Goal: Information Seeking & Learning: Learn about a topic

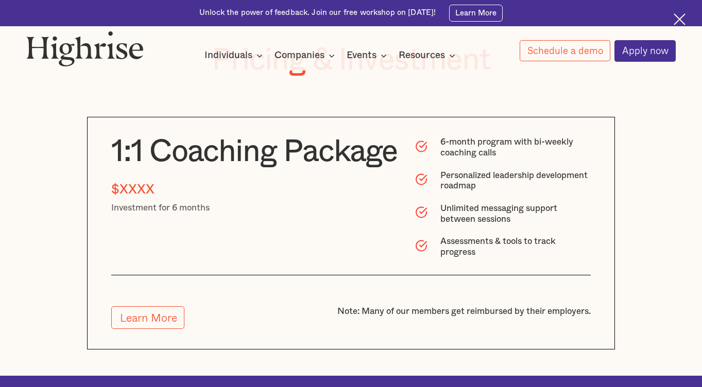
scroll to position [2627, 0]
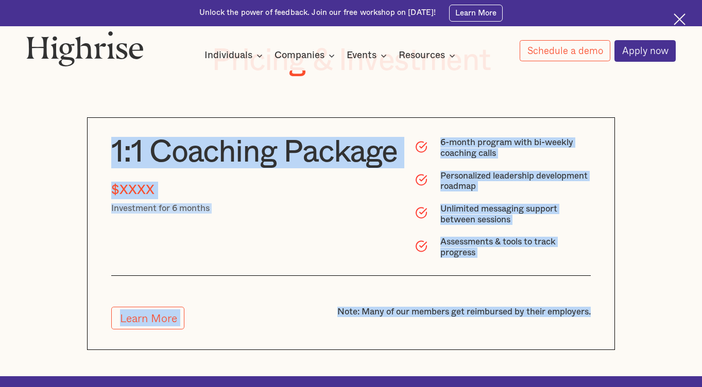
drag, startPoint x: 151, startPoint y: 93, endPoint x: 535, endPoint y: 361, distance: 468.1
click at [535, 350] on div "Pricing & Investment 1:1 Coaching Package $XXXX Investment for 6 months 6-month…" at bounding box center [351, 197] width 528 height 306
copy div "1:1 Coaching Package $XXXX Investment for 6 months 6-month program with bi-week…"
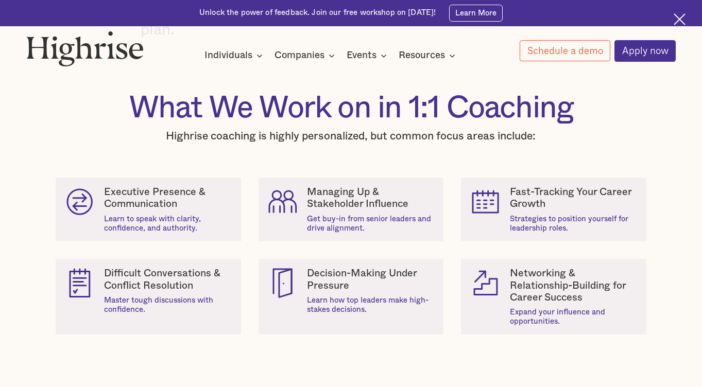
scroll to position [784, 0]
click at [73, 98] on section "What We Work on in 1:1 Coaching Highrise coaching is highly personalized, but c…" at bounding box center [351, 223] width 702 height 314
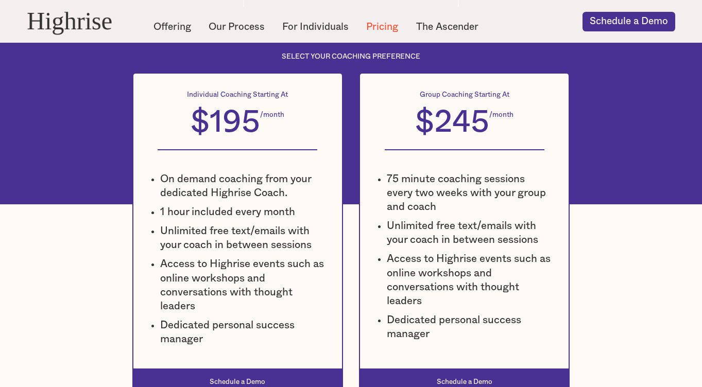
scroll to position [525, 0]
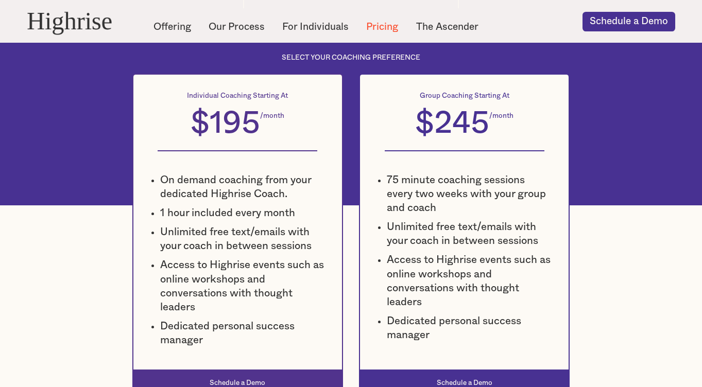
click at [133, 154] on div "Individual Coaching Starting At $195 /month Everything you need to get coached …" at bounding box center [237, 222] width 209 height 295
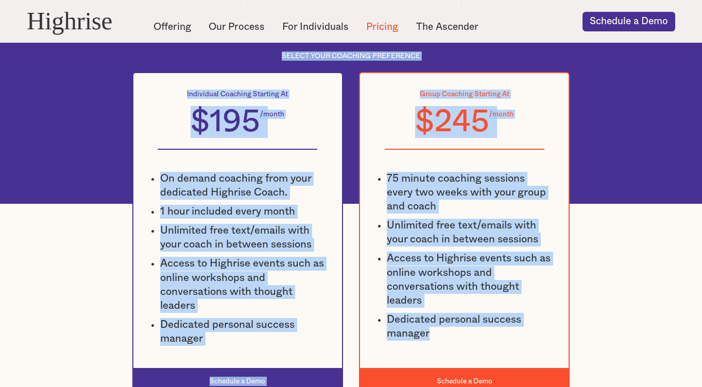
drag, startPoint x: 143, startPoint y: 58, endPoint x: 487, endPoint y: 351, distance: 451.8
click at [487, 351] on div "SELECT YOUR COACHING PREFERENCE Individual Coaching Starting At $195 /month Eve…" at bounding box center [351, 222] width 702 height 343
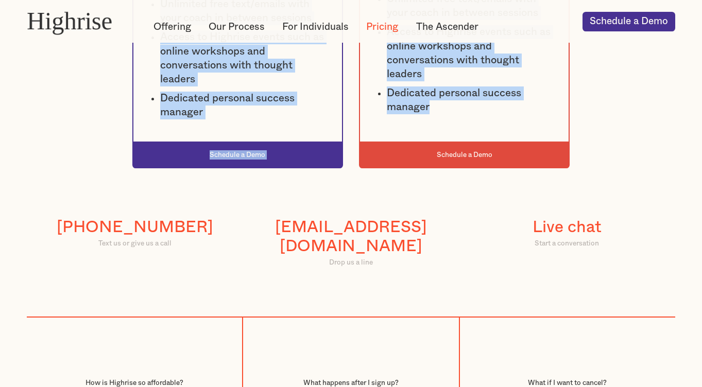
scroll to position [828, 0]
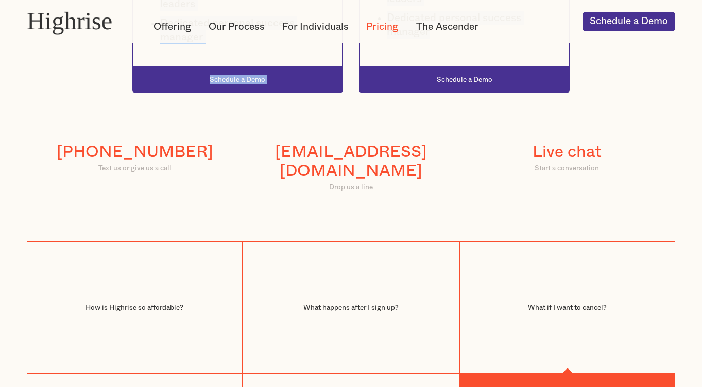
copy div "SELECT YOUR COACHING PREFERENCE Individual Coaching Starting At $195 /month Eve…"
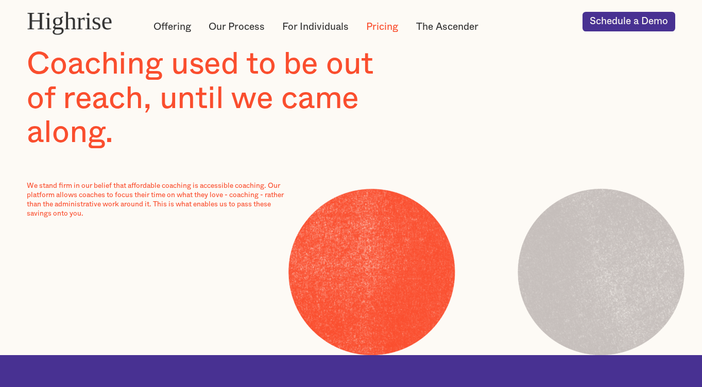
scroll to position [0, 0]
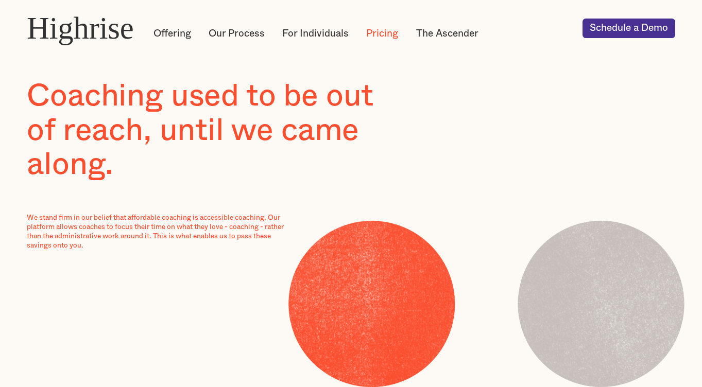
click at [489, 133] on div "Coaching used to be out of reach, until we came along. We stand firm in our bel…" at bounding box center [351, 164] width 702 height 171
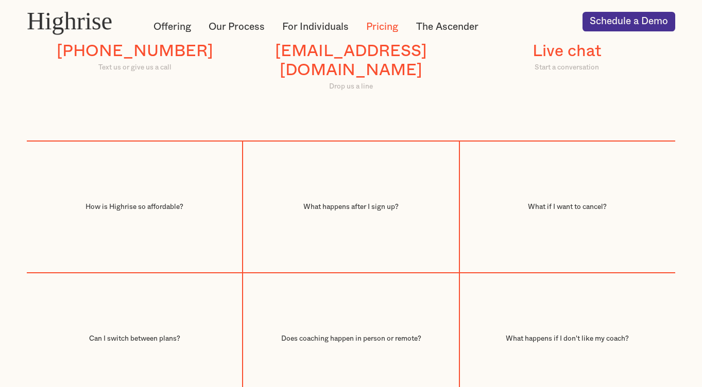
scroll to position [999, 0]
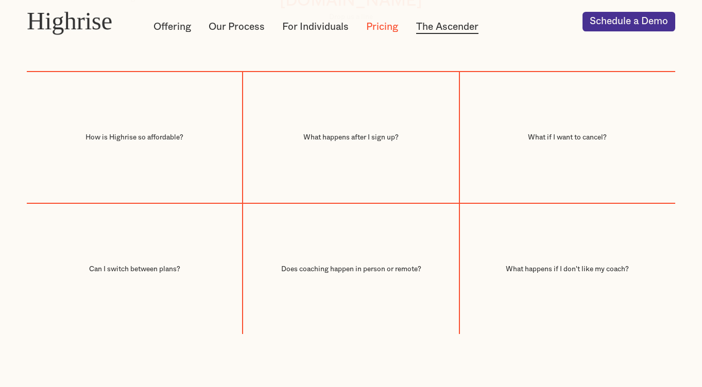
click at [453, 27] on link "The Ascender" at bounding box center [447, 27] width 62 height 14
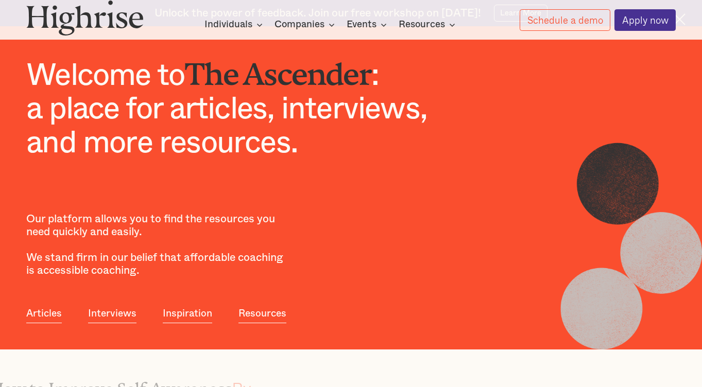
scroll to position [549, 0]
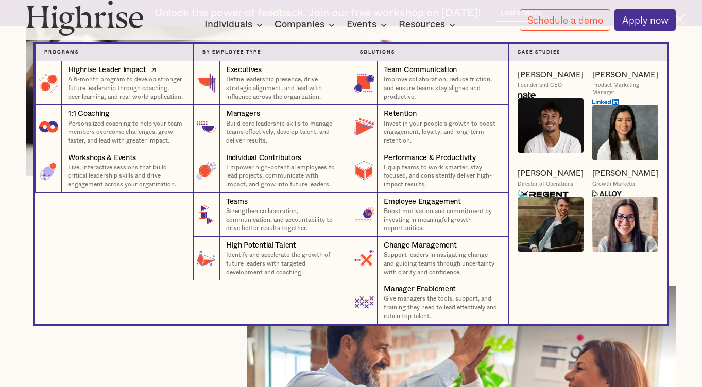
click at [114, 66] on div "Highrise Leader Impact" at bounding box center [107, 70] width 78 height 10
